Goal: Task Accomplishment & Management: Use online tool/utility

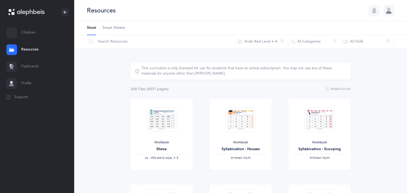
click at [25, 70] on link "Flashcards" at bounding box center [37, 66] width 74 height 17
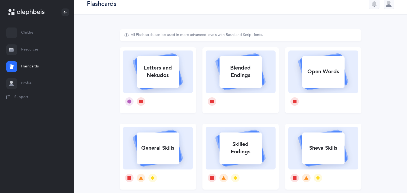
scroll to position [6, 0]
click at [154, 71] on div "Letters and Nekudos" at bounding box center [158, 71] width 42 height 21
select select
select select "single"
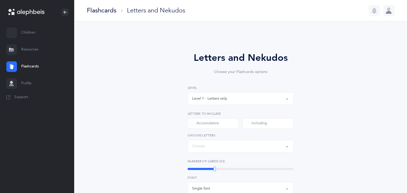
select select "27"
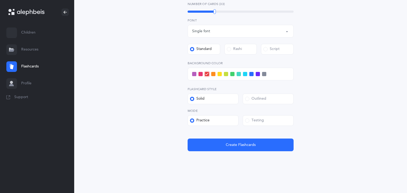
scroll to position [180, 0]
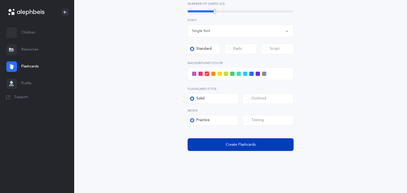
click at [224, 145] on button "Create Flashcards" at bounding box center [241, 145] width 106 height 13
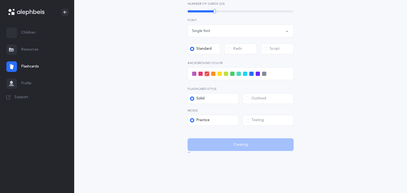
scroll to position [0, 0]
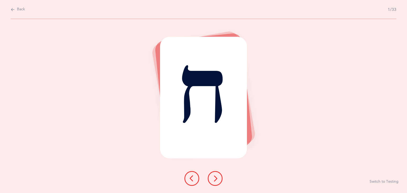
click at [213, 178] on icon at bounding box center [215, 179] width 6 height 6
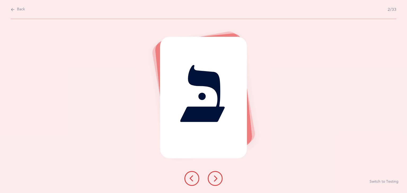
click at [218, 176] on icon at bounding box center [215, 179] width 6 height 6
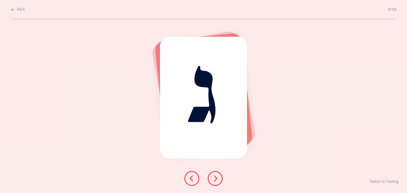
click at [215, 179] on icon at bounding box center [215, 179] width 6 height 6
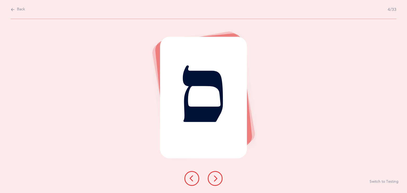
click at [215, 179] on icon at bounding box center [215, 179] width 6 height 6
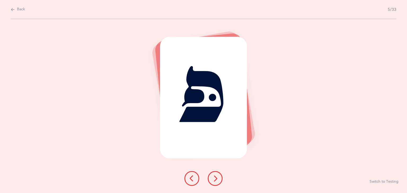
click at [220, 179] on button at bounding box center [215, 178] width 15 height 15
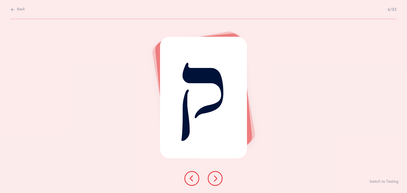
click at [215, 180] on icon at bounding box center [215, 179] width 6 height 6
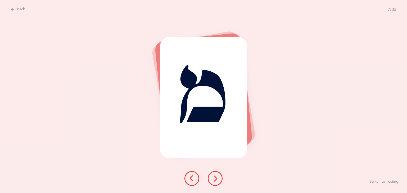
click at [210, 184] on div at bounding box center [203, 178] width 47 height 15
click at [220, 179] on button at bounding box center [215, 178] width 15 height 15
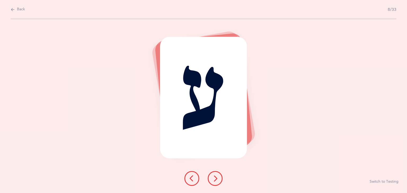
click at [220, 176] on button at bounding box center [215, 178] width 15 height 15
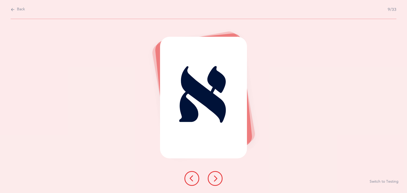
click at [215, 176] on icon at bounding box center [215, 179] width 6 height 6
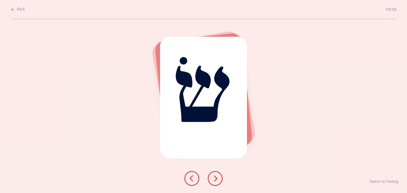
click at [215, 183] on button at bounding box center [215, 178] width 15 height 15
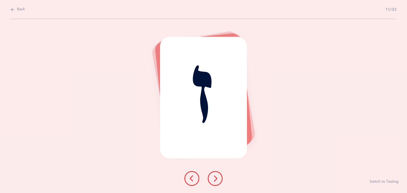
click at [219, 180] on button at bounding box center [215, 178] width 15 height 15
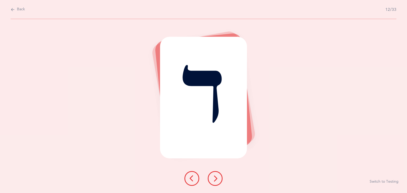
click at [217, 185] on button at bounding box center [215, 178] width 15 height 15
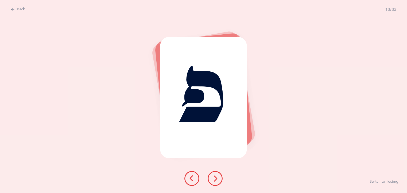
click at [214, 179] on icon at bounding box center [215, 179] width 6 height 6
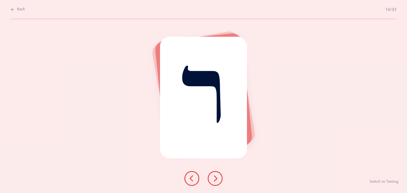
click at [217, 179] on icon at bounding box center [215, 179] width 6 height 6
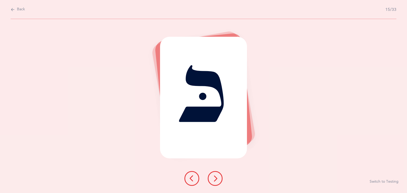
click at [219, 184] on button at bounding box center [215, 178] width 15 height 15
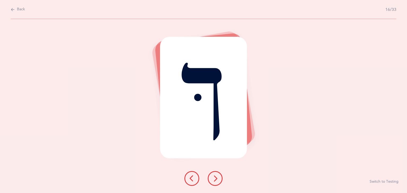
click at [220, 177] on button at bounding box center [215, 178] width 15 height 15
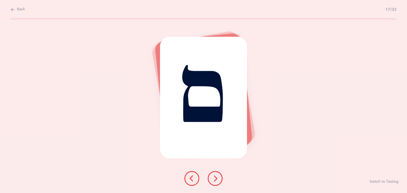
click at [219, 177] on button at bounding box center [215, 178] width 15 height 15
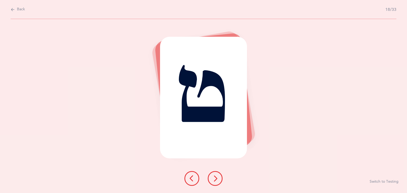
click at [218, 181] on icon at bounding box center [215, 179] width 6 height 6
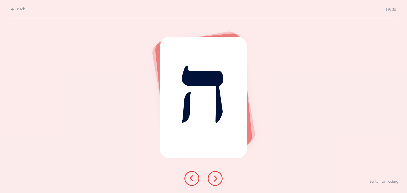
click at [217, 179] on icon at bounding box center [215, 179] width 6 height 6
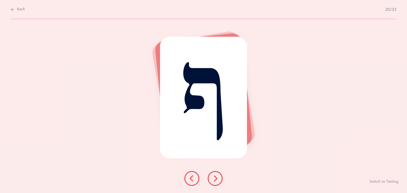
click at [216, 180] on icon at bounding box center [215, 179] width 6 height 6
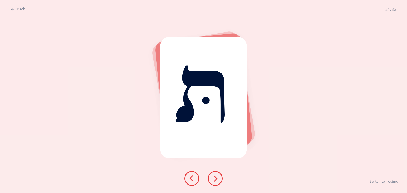
click at [220, 179] on button at bounding box center [215, 178] width 15 height 15
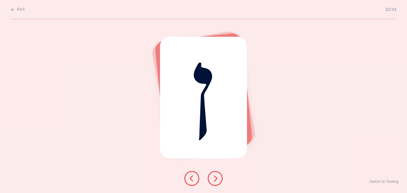
click at [214, 181] on icon at bounding box center [215, 179] width 6 height 6
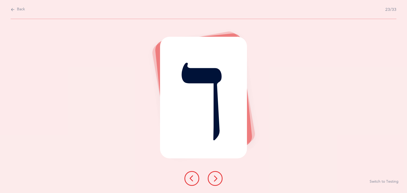
click at [214, 178] on icon at bounding box center [215, 179] width 6 height 6
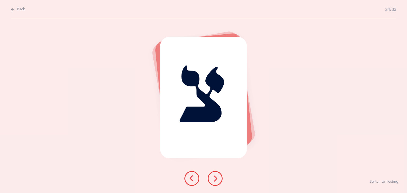
click at [219, 184] on button at bounding box center [215, 178] width 15 height 15
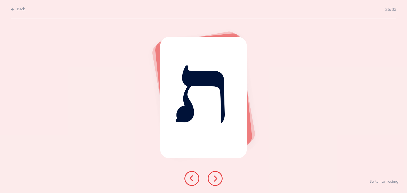
click at [218, 179] on icon at bounding box center [215, 179] width 6 height 6
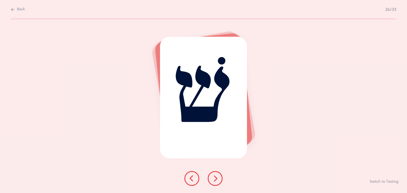
click at [219, 177] on button at bounding box center [215, 178] width 15 height 15
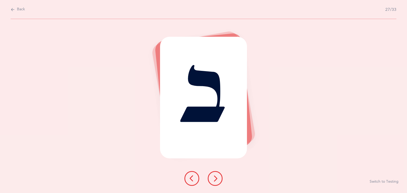
click at [220, 180] on button at bounding box center [215, 178] width 15 height 15
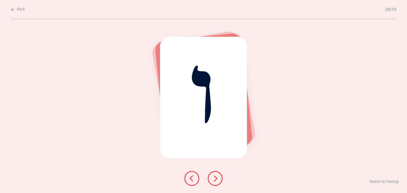
click at [226, 179] on div at bounding box center [203, 178] width 47 height 15
click at [220, 179] on button at bounding box center [215, 178] width 15 height 15
click at [220, 182] on button at bounding box center [215, 178] width 15 height 15
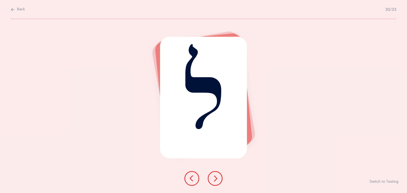
click at [217, 183] on button at bounding box center [215, 178] width 15 height 15
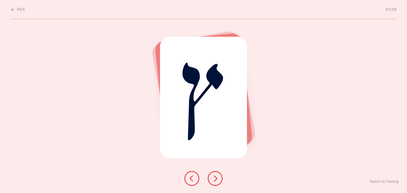
click at [219, 178] on button at bounding box center [215, 178] width 15 height 15
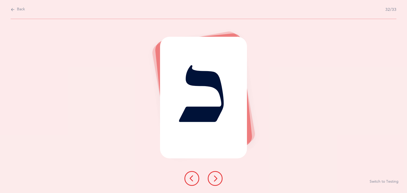
click at [215, 182] on button at bounding box center [215, 178] width 15 height 15
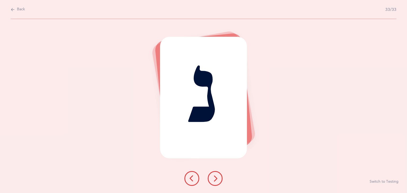
click at [215, 178] on icon at bounding box center [215, 179] width 6 height 6
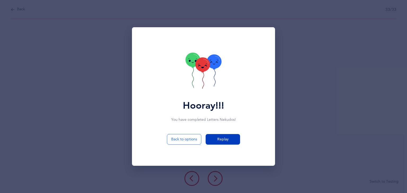
click at [229, 142] on button "Replay" at bounding box center [223, 139] width 34 height 11
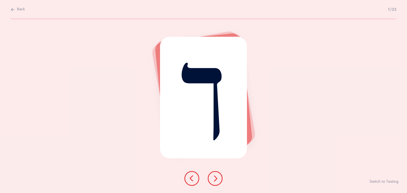
click at [13, 11] on icon at bounding box center [13, 10] width 4 height 6
select select "27"
select select "single"
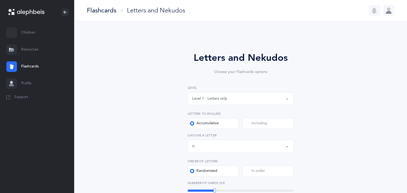
click at [283, 146] on div "Letters up until: ת" at bounding box center [240, 146] width 97 height 9
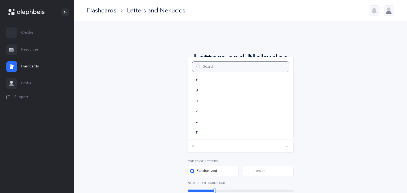
scroll to position [295, 0]
click at [200, 122] on link "תּ" at bounding box center [240, 119] width 97 height 11
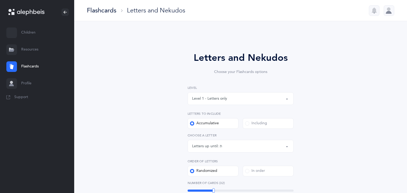
click at [254, 147] on div "Letters up until: תּ" at bounding box center [240, 146] width 97 height 9
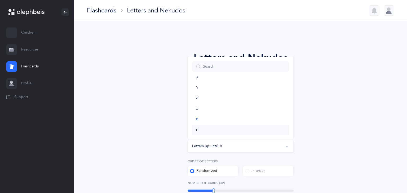
click at [197, 132] on span "ת" at bounding box center [197, 130] width 2 height 5
select select "27"
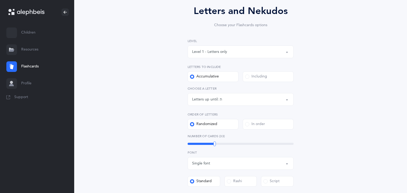
scroll to position [47, 0]
click at [187, 153] on span "10" at bounding box center [187, 153] width 4 height 4
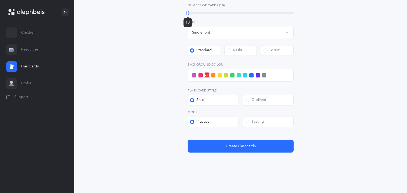
scroll to position [180, 0]
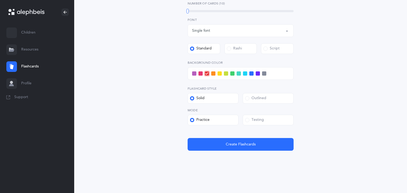
click at [249, 72] on span at bounding box center [251, 74] width 4 height 4
click at [0, 0] on input "checkbox" at bounding box center [0, 0] width 0 height 0
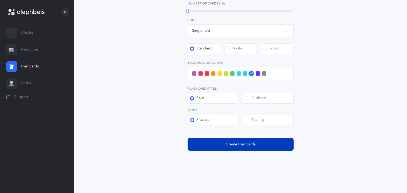
click at [247, 149] on button "Create Flashcards" at bounding box center [241, 144] width 106 height 13
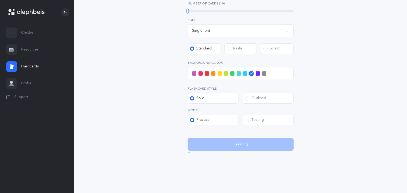
scroll to position [0, 0]
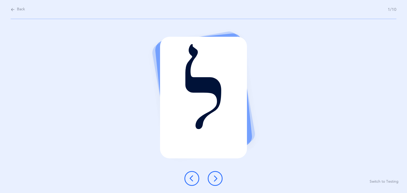
click at [213, 181] on icon at bounding box center [215, 179] width 6 height 6
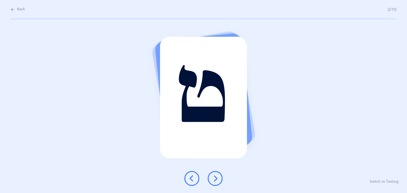
click at [216, 183] on button at bounding box center [215, 178] width 15 height 15
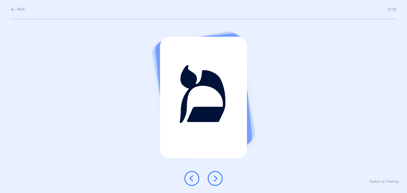
click at [213, 185] on button at bounding box center [215, 178] width 15 height 15
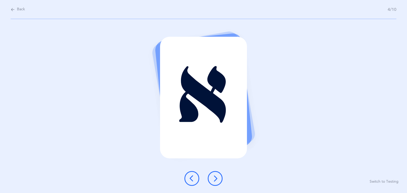
click at [218, 179] on icon at bounding box center [215, 179] width 6 height 6
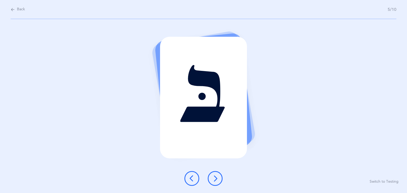
click at [213, 181] on icon at bounding box center [215, 179] width 6 height 6
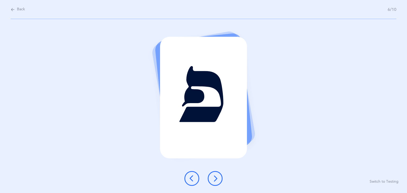
click at [217, 178] on icon at bounding box center [215, 179] width 6 height 6
click at [219, 183] on button at bounding box center [215, 178] width 15 height 15
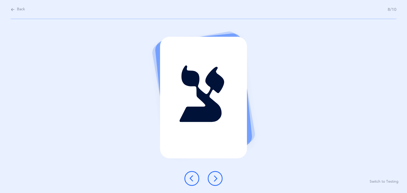
click at [220, 179] on button at bounding box center [215, 178] width 15 height 15
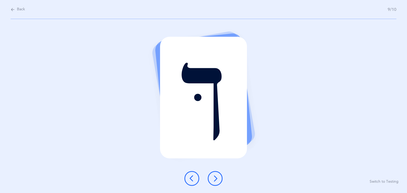
click at [213, 178] on icon at bounding box center [215, 179] width 6 height 6
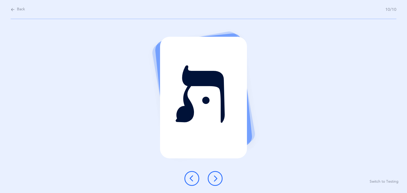
click at [214, 179] on icon at bounding box center [215, 179] width 6 height 6
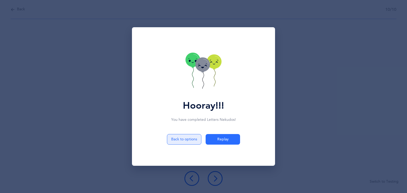
click at [176, 140] on button "Back to options" at bounding box center [184, 139] width 34 height 11
select select "27"
select select "single"
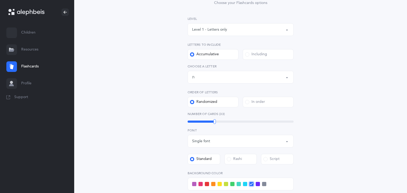
scroll to position [71, 0]
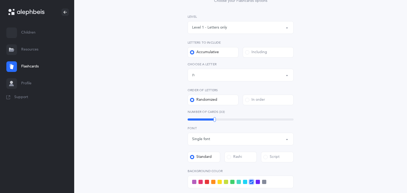
click at [215, 120] on div at bounding box center [215, 119] width 2 height 5
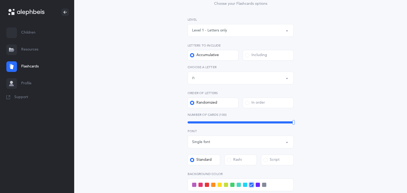
scroll to position [74, 0]
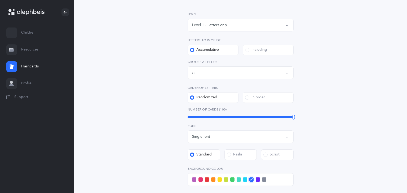
click at [201, 181] on span at bounding box center [200, 180] width 4 height 4
click at [0, 0] on input "checkbox" at bounding box center [0, 0] width 0 height 0
click at [207, 181] on span at bounding box center [207, 180] width 4 height 4
click at [0, 0] on input "checkbox" at bounding box center [0, 0] width 0 height 0
click at [214, 180] on span at bounding box center [213, 180] width 4 height 4
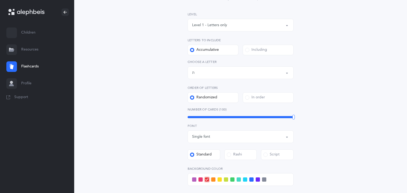
click at [0, 0] on input "checkbox" at bounding box center [0, 0] width 0 height 0
click at [218, 181] on span at bounding box center [220, 180] width 4 height 4
click at [0, 0] on input "checkbox" at bounding box center [0, 0] width 0 height 0
click at [227, 180] on span at bounding box center [226, 180] width 4 height 4
click at [0, 0] on input "checkbox" at bounding box center [0, 0] width 0 height 0
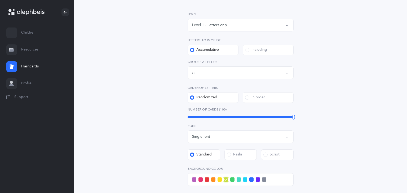
click at [233, 181] on span at bounding box center [232, 180] width 4 height 4
click at [0, 0] on input "checkbox" at bounding box center [0, 0] width 0 height 0
click at [239, 180] on span at bounding box center [239, 180] width 4 height 4
click at [0, 0] on input "checkbox" at bounding box center [0, 0] width 0 height 0
click at [246, 181] on span at bounding box center [245, 180] width 4 height 4
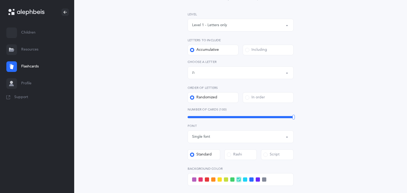
click at [0, 0] on input "checkbox" at bounding box center [0, 0] width 0 height 0
click at [252, 181] on span at bounding box center [251, 180] width 4 height 4
click at [0, 0] on input "checkbox" at bounding box center [0, 0] width 0 height 0
click at [259, 178] on span at bounding box center [258, 180] width 4 height 4
click at [0, 0] on input "checkbox" at bounding box center [0, 0] width 0 height 0
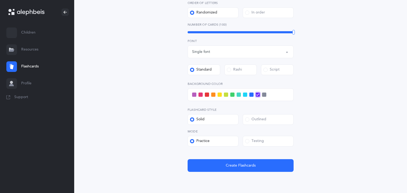
scroll to position [175, 0]
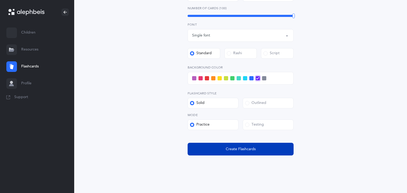
click at [247, 154] on button "Create Flashcards" at bounding box center [241, 149] width 106 height 13
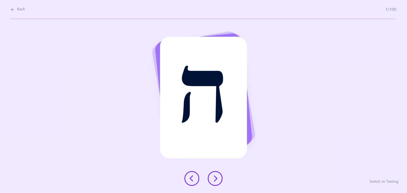
scroll to position [0, 0]
click at [215, 183] on button at bounding box center [215, 178] width 15 height 15
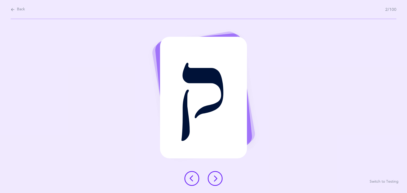
click at [213, 182] on button at bounding box center [215, 178] width 15 height 15
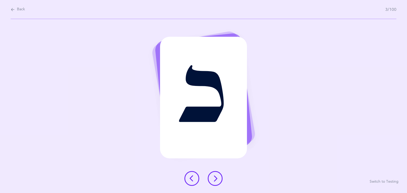
click at [214, 179] on icon at bounding box center [215, 179] width 6 height 6
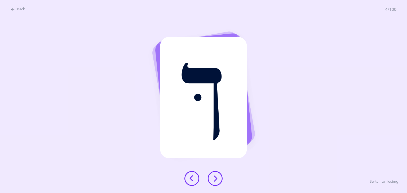
click at [213, 180] on icon at bounding box center [215, 179] width 6 height 6
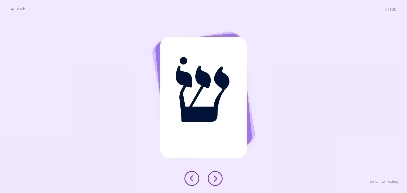
click at [213, 174] on button at bounding box center [215, 178] width 15 height 15
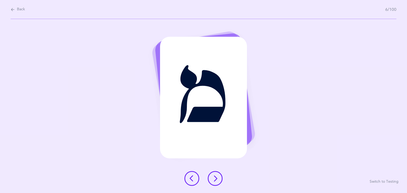
click at [213, 177] on icon at bounding box center [215, 179] width 6 height 6
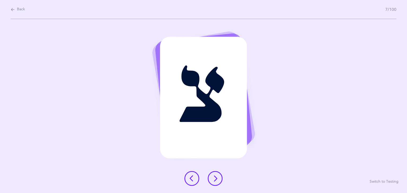
click at [218, 184] on button at bounding box center [215, 178] width 15 height 15
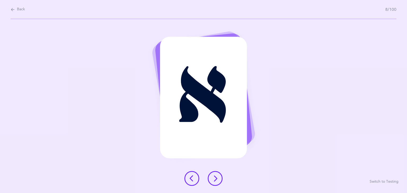
click at [215, 183] on button at bounding box center [215, 178] width 15 height 15
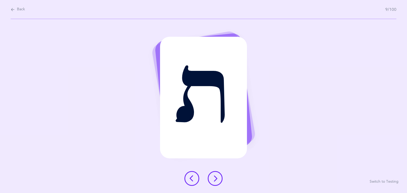
click at [215, 182] on button at bounding box center [215, 178] width 15 height 15
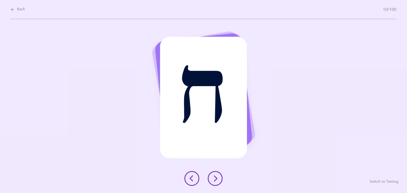
click at [220, 183] on button at bounding box center [215, 178] width 15 height 15
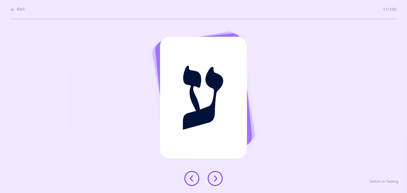
click at [216, 184] on button at bounding box center [215, 178] width 15 height 15
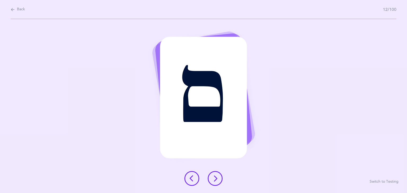
click at [218, 189] on div "ם Switch to Testing" at bounding box center [203, 106] width 407 height 174
click at [220, 183] on button at bounding box center [215, 178] width 15 height 15
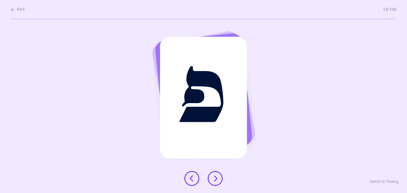
click at [220, 179] on button at bounding box center [215, 178] width 15 height 15
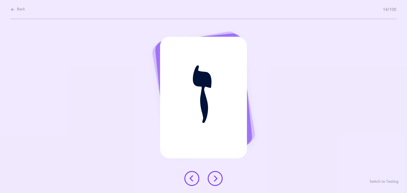
click at [217, 181] on icon at bounding box center [215, 179] width 6 height 6
click at [214, 181] on icon at bounding box center [215, 179] width 6 height 6
click at [214, 185] on button at bounding box center [215, 178] width 15 height 15
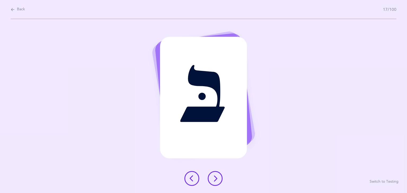
click at [210, 185] on div at bounding box center [203, 178] width 47 height 15
click at [211, 176] on button at bounding box center [215, 178] width 15 height 15
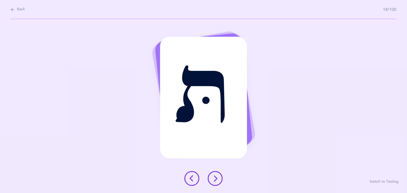
click at [214, 181] on icon at bounding box center [215, 179] width 6 height 6
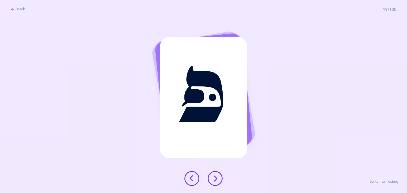
click at [217, 180] on icon at bounding box center [215, 179] width 6 height 6
click at [215, 180] on icon at bounding box center [215, 179] width 6 height 6
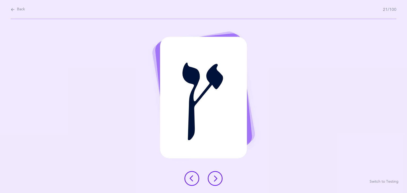
click at [220, 185] on div at bounding box center [203, 178] width 47 height 15
click at [217, 184] on button at bounding box center [215, 178] width 15 height 15
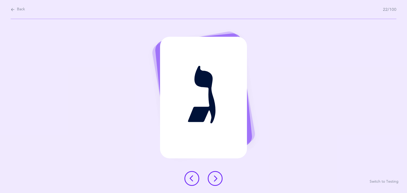
click at [214, 179] on icon at bounding box center [215, 179] width 6 height 6
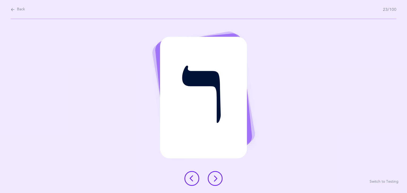
click at [210, 179] on button at bounding box center [215, 178] width 15 height 15
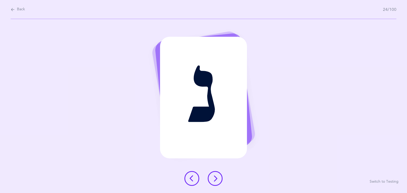
click at [220, 175] on button at bounding box center [215, 178] width 15 height 15
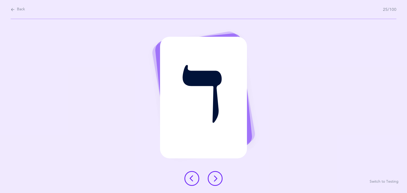
click at [15, 9] on icon at bounding box center [13, 10] width 4 height 6
select select "27"
select select "single"
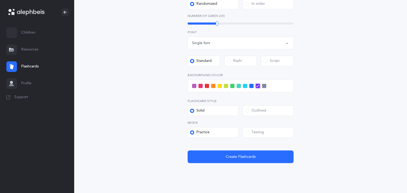
scroll to position [169, 0]
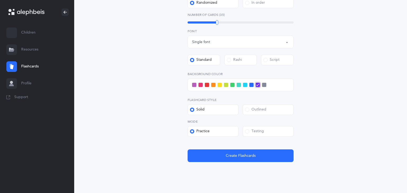
click at [220, 136] on label "Practice" at bounding box center [213, 131] width 51 height 11
click at [0, 0] on input "Practice" at bounding box center [0, 0] width 0 height 0
click at [221, 114] on label "Solid" at bounding box center [213, 110] width 51 height 11
click at [0, 0] on input "Solid" at bounding box center [0, 0] width 0 height 0
click at [211, 62] on div "Standard" at bounding box center [201, 59] width 22 height 5
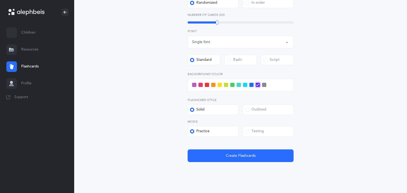
click at [0, 0] on input "Standard" at bounding box center [0, 0] width 0 height 0
click at [17, 67] on link "Flashcards" at bounding box center [37, 66] width 74 height 17
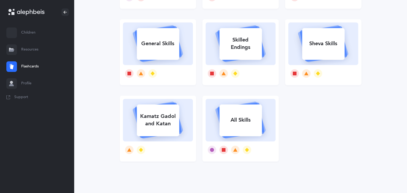
click at [149, 46] on div "General Skills" at bounding box center [158, 44] width 42 height 14
select select "single"
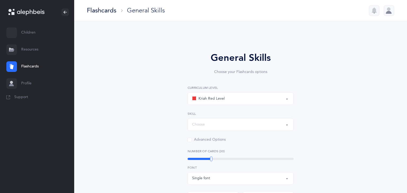
select select "Silent Letters"
select select
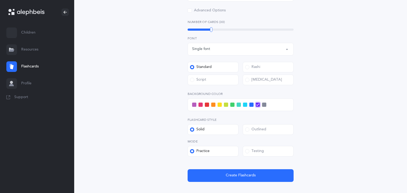
scroll to position [187, 0]
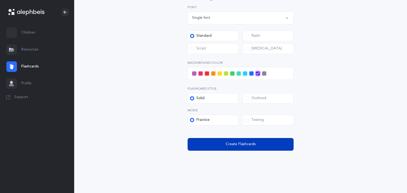
click at [258, 149] on button "Create Flashcards" at bounding box center [241, 144] width 106 height 13
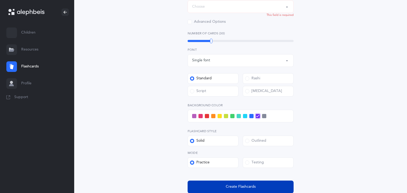
click at [259, 187] on button "Create Flashcards" at bounding box center [241, 187] width 106 height 13
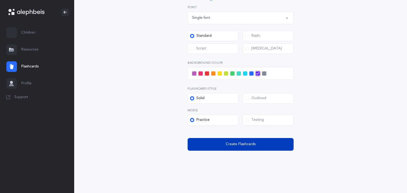
click at [271, 142] on button "Create Flashcards" at bounding box center [241, 144] width 106 height 13
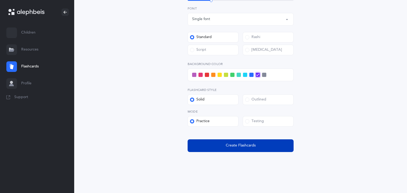
click at [271, 148] on button "Create Flashcards" at bounding box center [241, 146] width 106 height 13
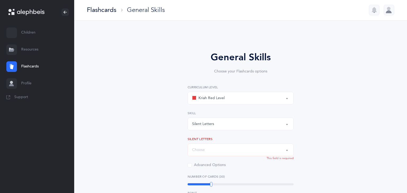
scroll to position [0, 0]
click at [8, 68] on div at bounding box center [11, 66] width 11 height 11
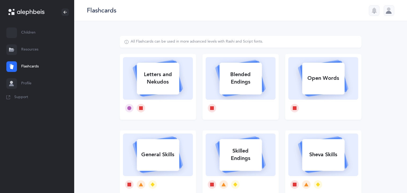
click at [233, 86] on div "Blended Endings" at bounding box center [240, 78] width 42 height 21
select select
select select "single"
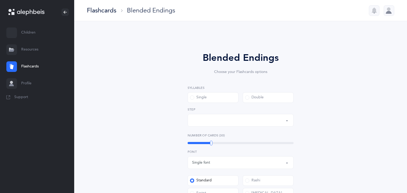
select select "28"
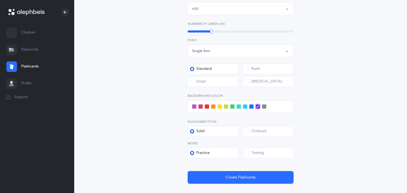
scroll to position [138, 0]
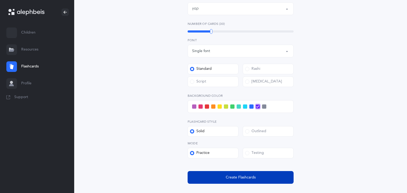
click at [194, 180] on button "Create Flashcards" at bounding box center [241, 177] width 106 height 13
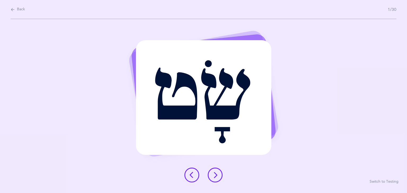
scroll to position [0, 0]
click at [12, 12] on icon at bounding box center [13, 10] width 4 height 6
select select "28"
select select "single"
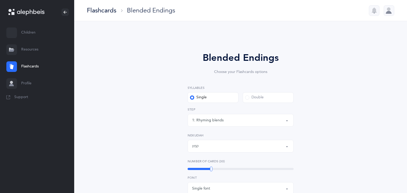
click at [17, 66] on div at bounding box center [11, 66] width 11 height 11
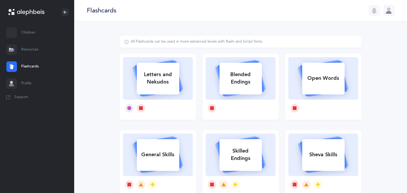
click at [322, 78] on div "Open Words" at bounding box center [323, 79] width 42 height 14
select select
select select "single"
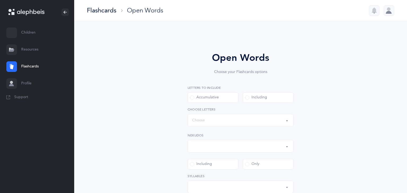
select select "all"
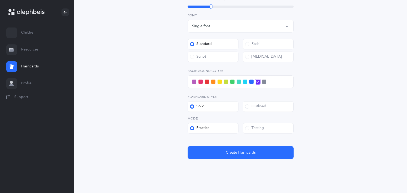
scroll to position [197, 0]
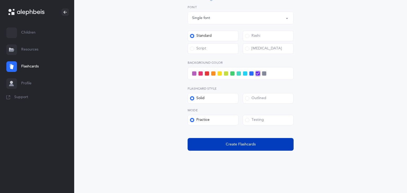
click at [203, 140] on button "Create Flashcards" at bounding box center [241, 144] width 106 height 13
click at [210, 147] on button "Create Flashcards" at bounding box center [241, 144] width 106 height 13
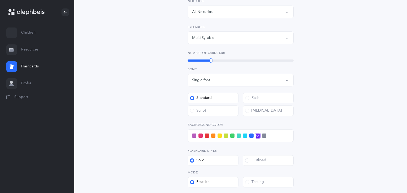
scroll to position [137, 0]
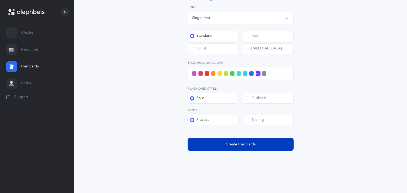
click at [270, 141] on button "Create Flashcards" at bounding box center [241, 144] width 106 height 13
select select
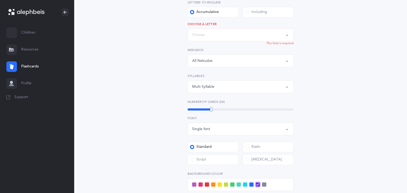
click at [21, 66] on link "Flashcards" at bounding box center [37, 66] width 74 height 17
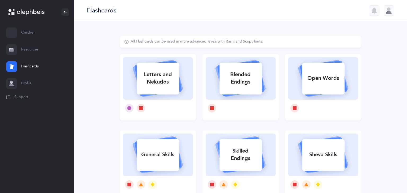
click at [166, 73] on div "Letters and Nekudos" at bounding box center [158, 78] width 42 height 21
select select "27"
select select "single"
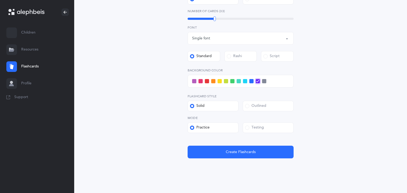
scroll to position [180, 0]
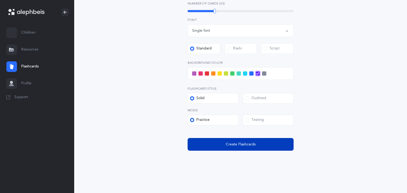
click at [249, 149] on button "Create Flashcards" at bounding box center [241, 144] width 106 height 13
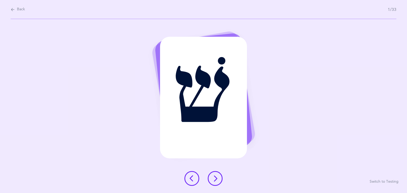
scroll to position [0, 0]
click at [211, 184] on button at bounding box center [215, 178] width 15 height 15
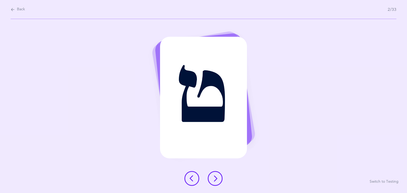
click at [211, 181] on button at bounding box center [215, 178] width 15 height 15
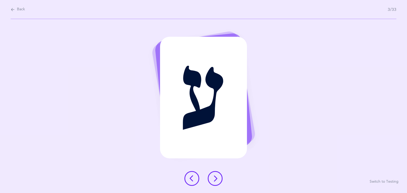
click at [19, 17] on div "Back 3/33" at bounding box center [204, 9] width 386 height 19
click at [22, 9] on span "Back" at bounding box center [21, 9] width 8 height 5
select select "27"
select select "single"
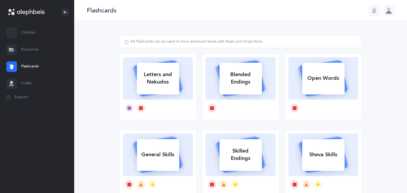
click at [183, 87] on icon at bounding box center [157, 78] width 63 height 44
select select "27"
select select "single"
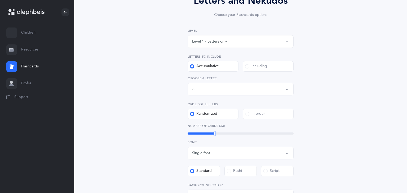
scroll to position [57, 0]
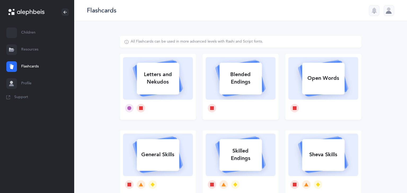
click at [163, 78] on div "Letters and Nekudos" at bounding box center [158, 78] width 42 height 21
select select "27"
select select "single"
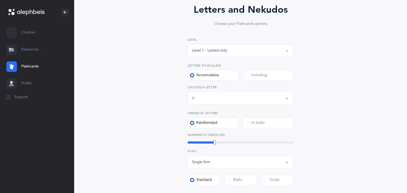
scroll to position [48, 0]
click at [214, 144] on div at bounding box center [214, 142] width 2 height 5
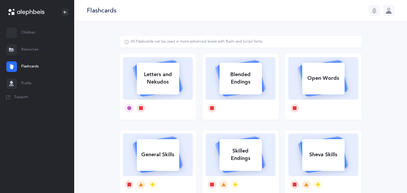
click at [170, 83] on div "Letters and Nekudos" at bounding box center [158, 78] width 42 height 21
select select "27"
select select "single"
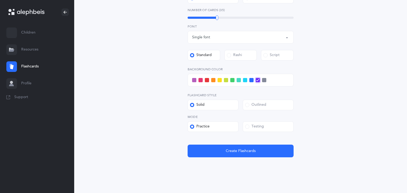
scroll to position [180, 0]
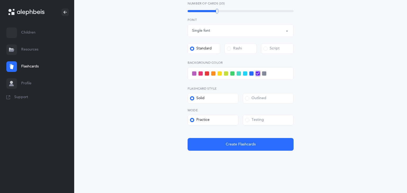
click at [208, 75] on span at bounding box center [207, 74] width 4 height 4
click at [0, 0] on input "checkbox" at bounding box center [0, 0] width 0 height 0
